Goal: Transaction & Acquisition: Purchase product/service

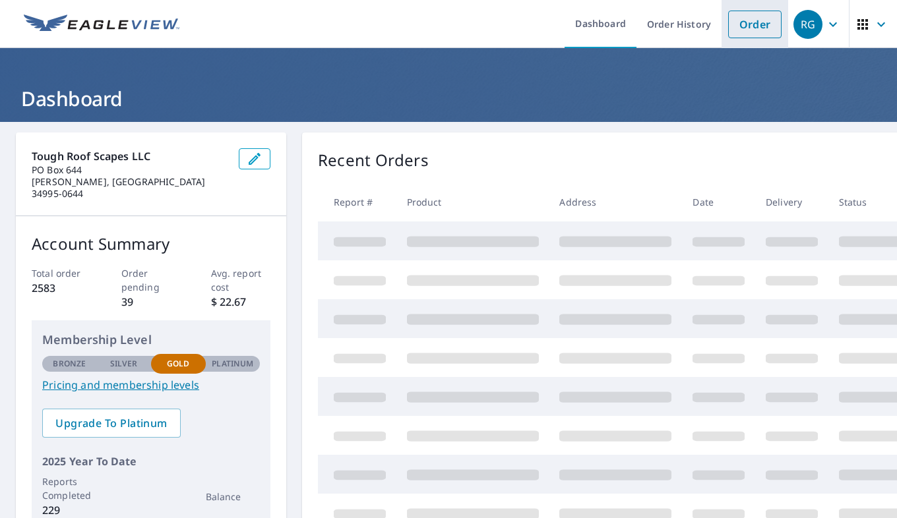
click at [757, 24] on link "Order" at bounding box center [754, 25] width 53 height 28
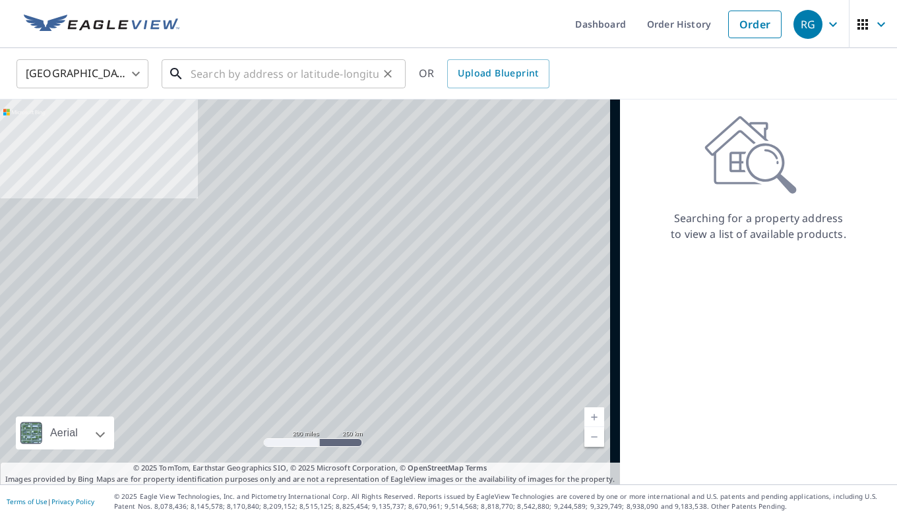
click at [331, 78] on input "text" at bounding box center [285, 73] width 188 height 37
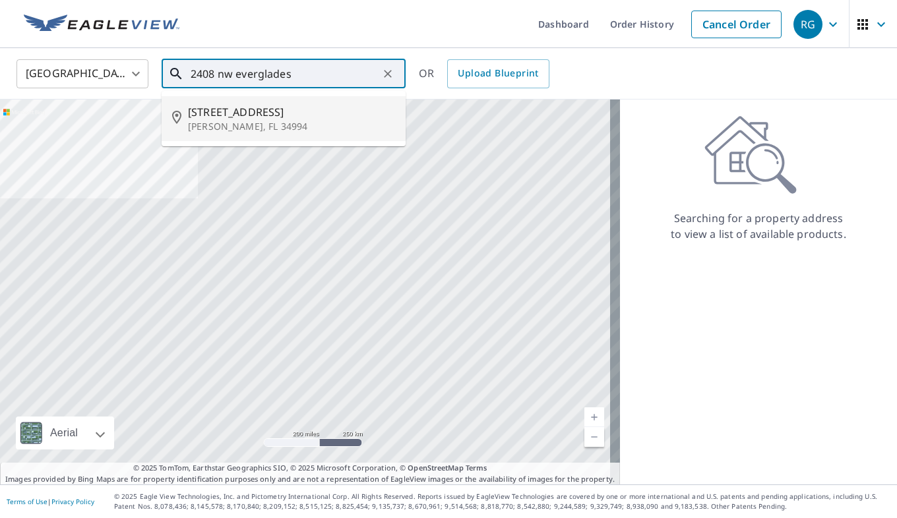
click at [316, 107] on span "[STREET_ADDRESS]" at bounding box center [291, 112] width 207 height 16
type input "[STREET_ADDRESS][PERSON_NAME]"
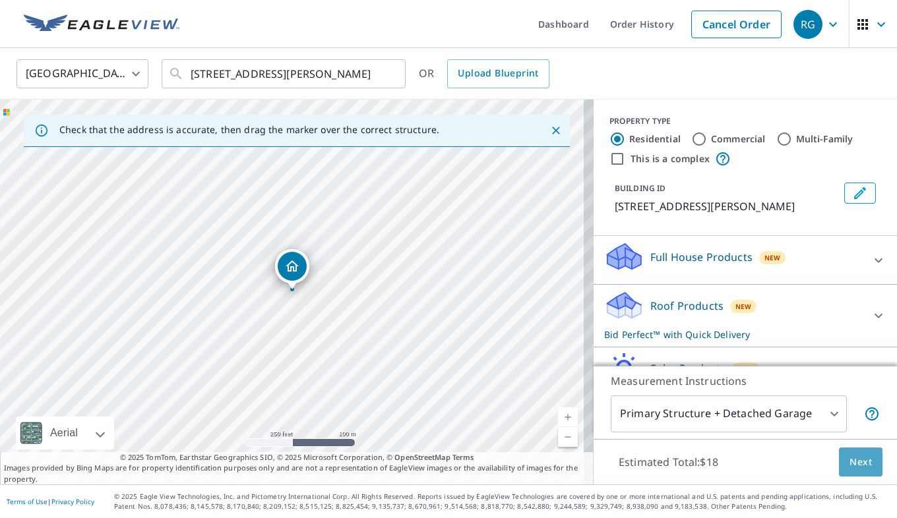
click at [852, 459] on span "Next" at bounding box center [860, 462] width 22 height 16
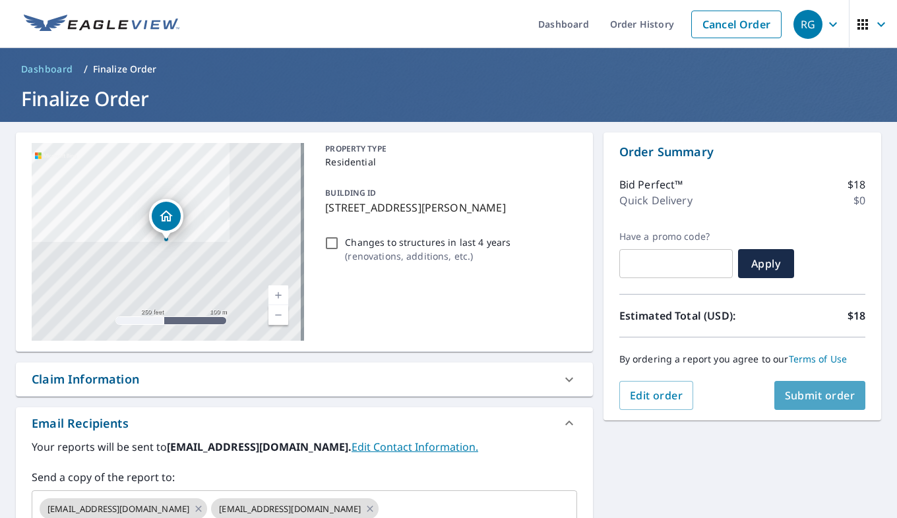
click at [821, 400] on span "Submit order" at bounding box center [819, 395] width 71 height 15
